Goal: Transaction & Acquisition: Register for event/course

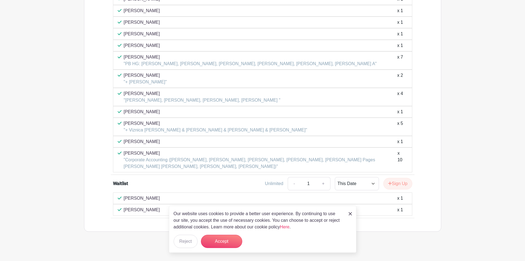
scroll to position [358, 0]
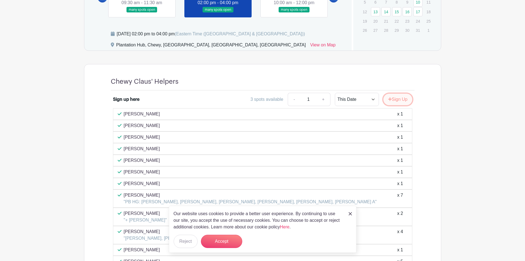
click at [401, 100] on button "Sign Up" at bounding box center [398, 99] width 29 height 12
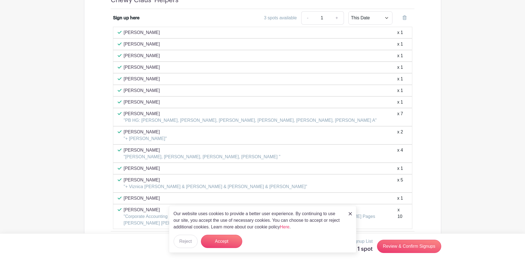
scroll to position [441, 0]
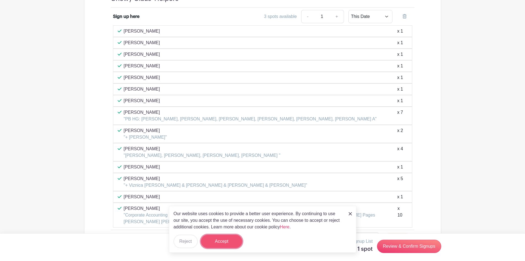
click at [210, 245] on button "Accept" at bounding box center [221, 240] width 41 height 13
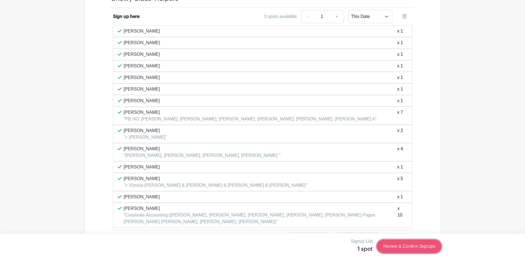
click at [406, 248] on link "Review & Confirm Signups" at bounding box center [409, 245] width 64 height 13
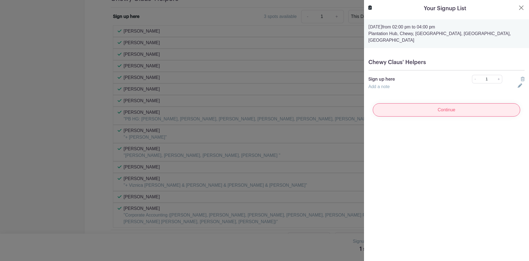
click at [451, 103] on input "Continue" at bounding box center [447, 109] width 148 height 13
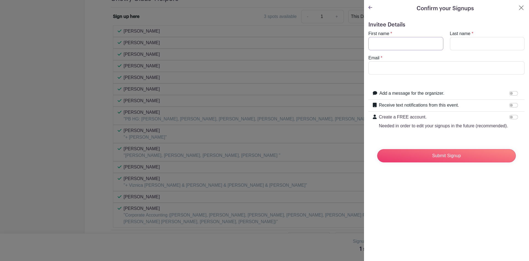
click at [406, 48] on input "First name" at bounding box center [406, 43] width 75 height 13
type input "Jeff"
type input "Jiang"
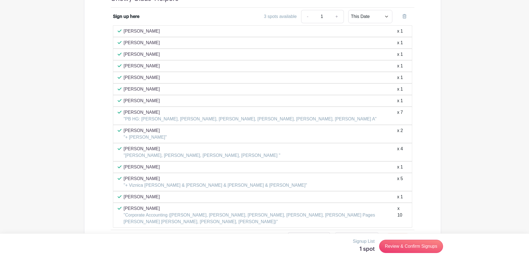
type input "jjiang1"
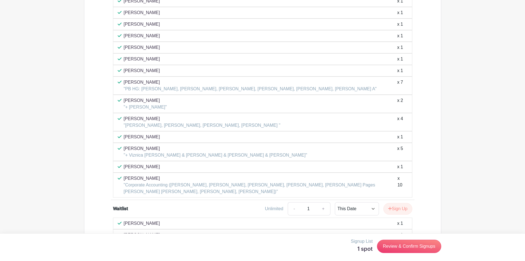
scroll to position [502, 0]
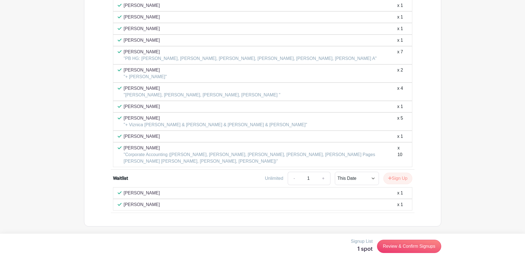
click at [215, 193] on div "Jeff Jiang x 1" at bounding box center [263, 192] width 290 height 7
click at [377, 194] on div "Jeff Jiang x 1" at bounding box center [263, 192] width 290 height 7
click at [397, 194] on div "x 1" at bounding box center [400, 192] width 6 height 7
click at [401, 193] on div "x 1" at bounding box center [400, 192] width 6 height 7
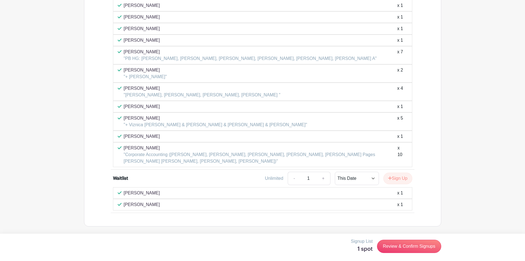
click at [131, 194] on p "[PERSON_NAME]" at bounding box center [142, 192] width 36 height 7
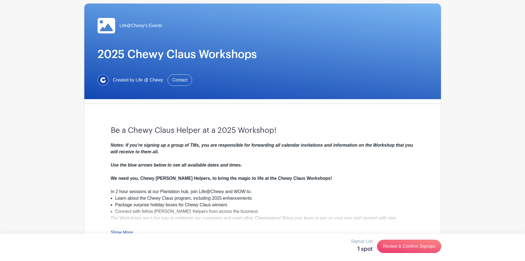
scroll to position [0, 0]
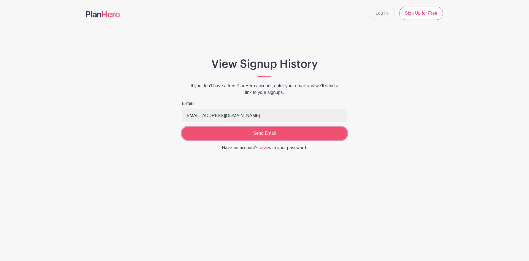
click at [238, 134] on input "Send Email" at bounding box center [264, 133] width 165 height 13
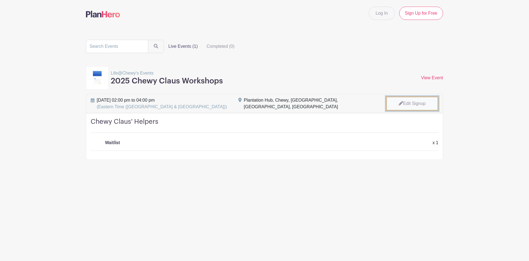
click at [416, 105] on link "Edit Signup" at bounding box center [412, 103] width 52 height 14
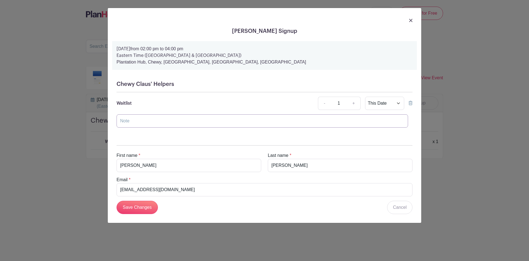
click at [165, 123] on input "text" at bounding box center [263, 120] width 292 height 13
click at [413, 105] on icon at bounding box center [411, 103] width 4 height 4
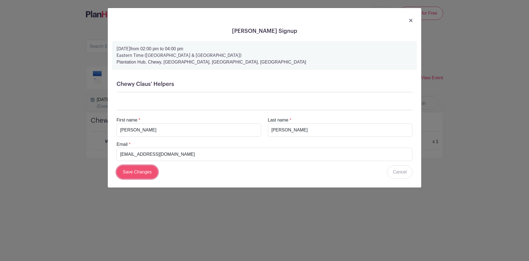
click at [120, 170] on input "Save Changes" at bounding box center [137, 171] width 41 height 13
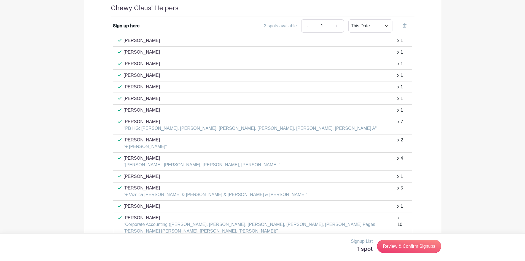
scroll to position [380, 0]
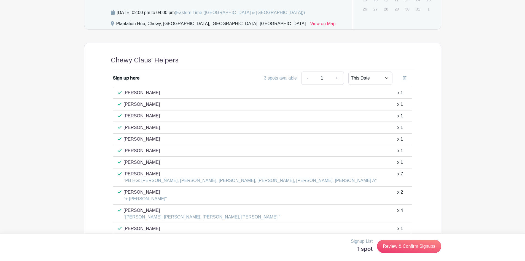
click at [282, 76] on div "3 spots available" at bounding box center [280, 78] width 33 height 7
click at [396, 243] on link "Review & Confirm Signups" at bounding box center [409, 245] width 64 height 13
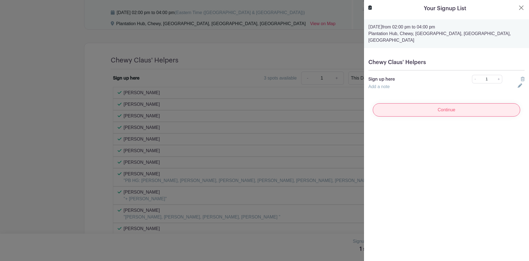
click at [441, 104] on input "Continue" at bounding box center [447, 109] width 148 height 13
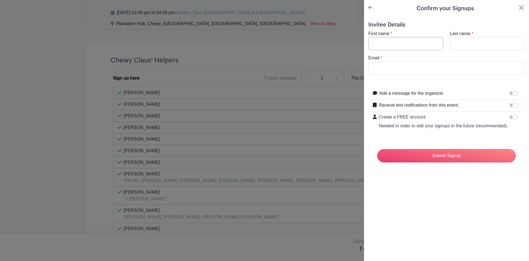
click at [406, 46] on input "First name" at bounding box center [406, 43] width 75 height 13
type input "Jeff"
type input "Jiang"
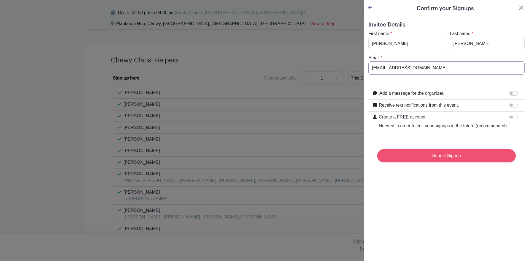
type input "jjiang1@chewy.com"
click at [423, 162] on input "Submit Signup" at bounding box center [447, 155] width 139 height 13
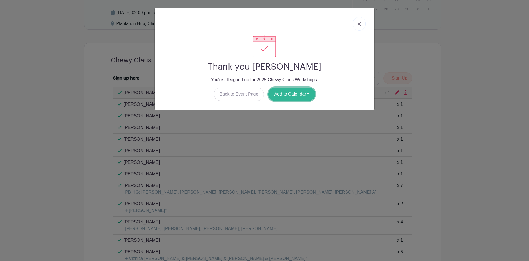
click at [294, 96] on button "Add to Calendar" at bounding box center [292, 93] width 47 height 13
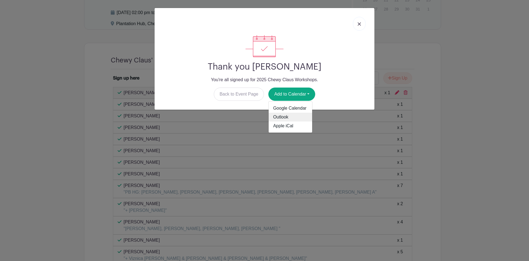
click at [302, 116] on link "Outlook" at bounding box center [291, 117] width 44 height 9
click at [362, 26] on link at bounding box center [359, 24] width 13 height 14
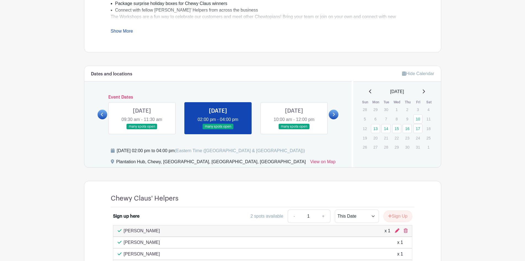
scroll to position [269, 0]
